Goal: Information Seeking & Learning: Learn about a topic

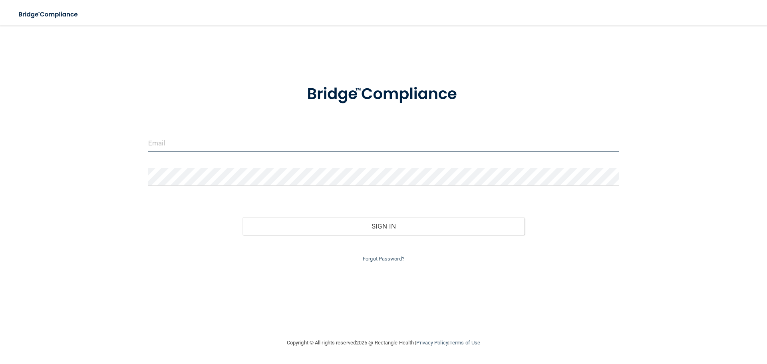
click at [316, 146] on input "email" at bounding box center [383, 143] width 470 height 18
type input "[EMAIL_ADDRESS][DOMAIN_NAME]"
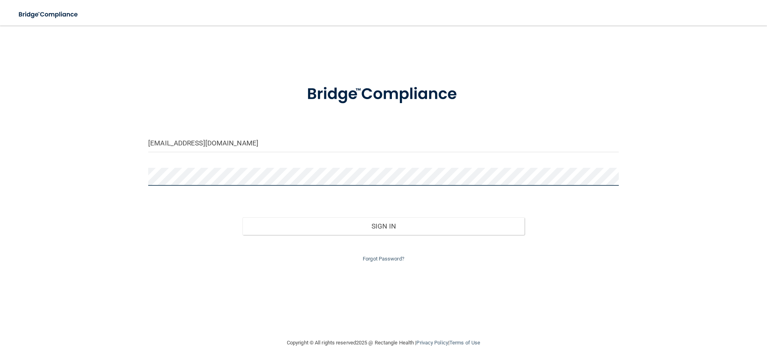
click at [242, 217] on button "Sign In" at bounding box center [383, 226] width 282 height 18
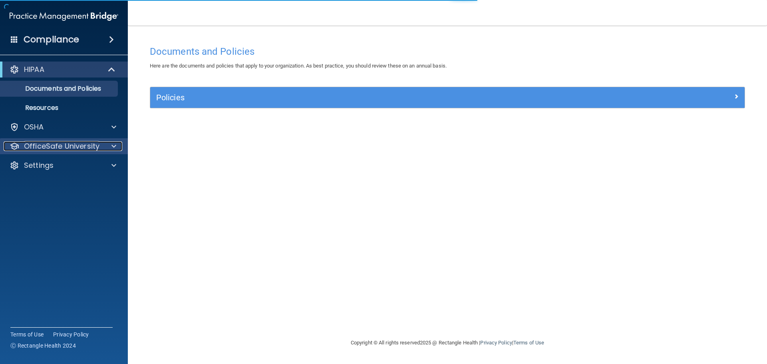
click at [62, 144] on p "OfficeSafe University" at bounding box center [61, 146] width 75 height 10
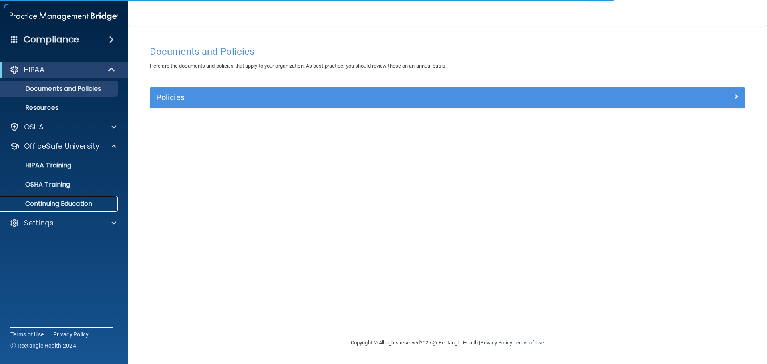
click at [63, 201] on p "Continuing Education" at bounding box center [59, 204] width 109 height 8
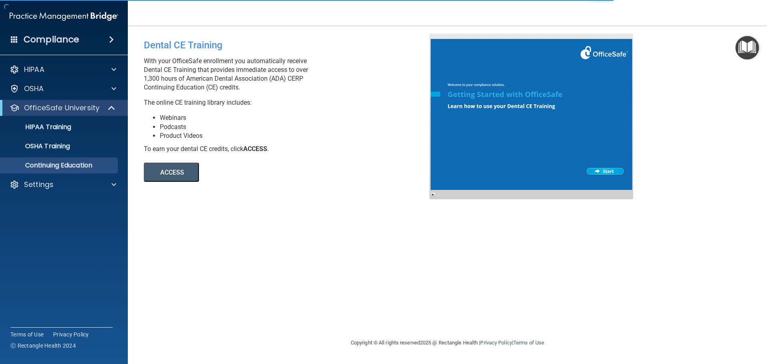
click at [178, 159] on div "ACCESS ACCESS" at bounding box center [253, 167] width 218 height 28
click at [177, 182] on div "Dental CE Training With your OfficeSafe enrollment you automatically receive De…" at bounding box center [447, 182] width 607 height 296
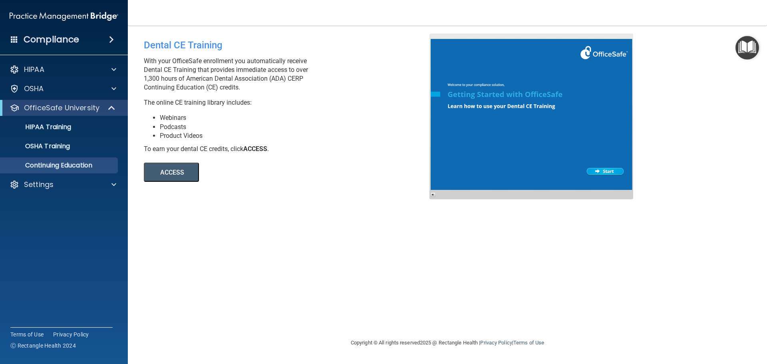
click at [168, 172] on button "ACCESS" at bounding box center [171, 172] width 55 height 19
